Goal: Task Accomplishment & Management: Manage account settings

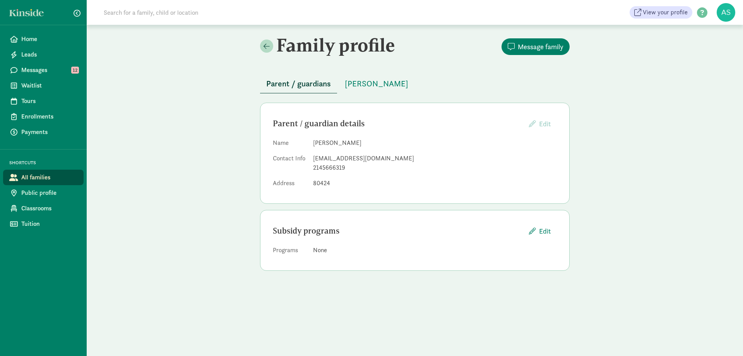
click at [726, 12] on figure at bounding box center [726, 12] width 19 height 19
click at [712, 36] on link "Logout" at bounding box center [719, 38] width 31 height 9
click at [723, 12] on figure at bounding box center [726, 12] width 19 height 19
click at [710, 39] on link "Logout" at bounding box center [719, 38] width 31 height 9
